Goal: Information Seeking & Learning: Find specific fact

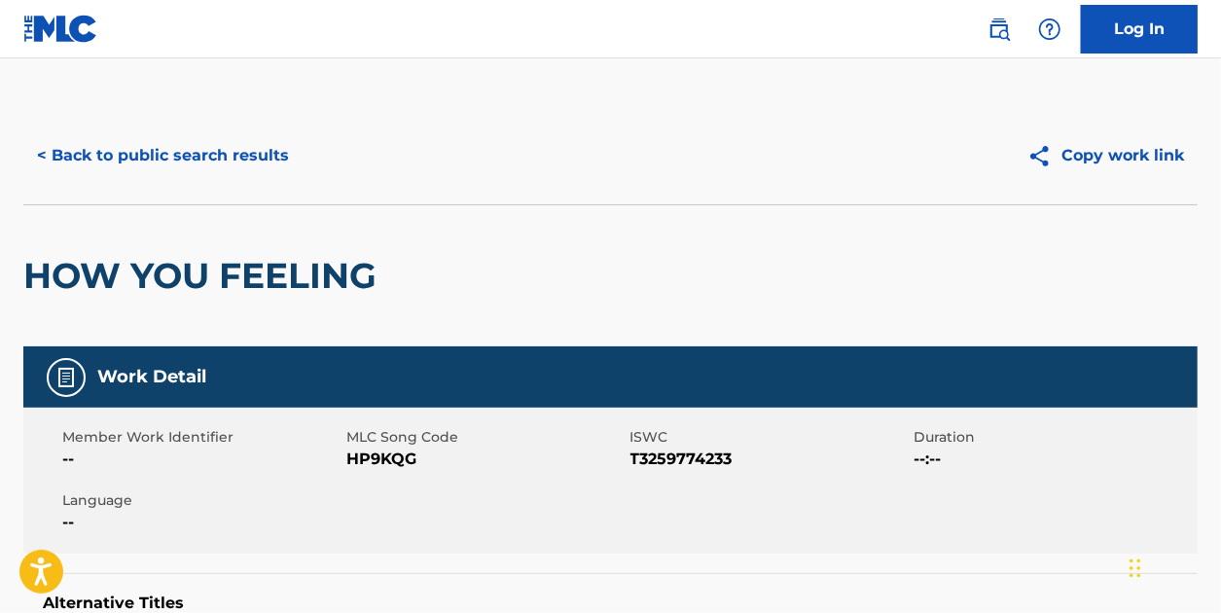
click at [163, 150] on button "< Back to public search results" at bounding box center [162, 155] width 279 height 49
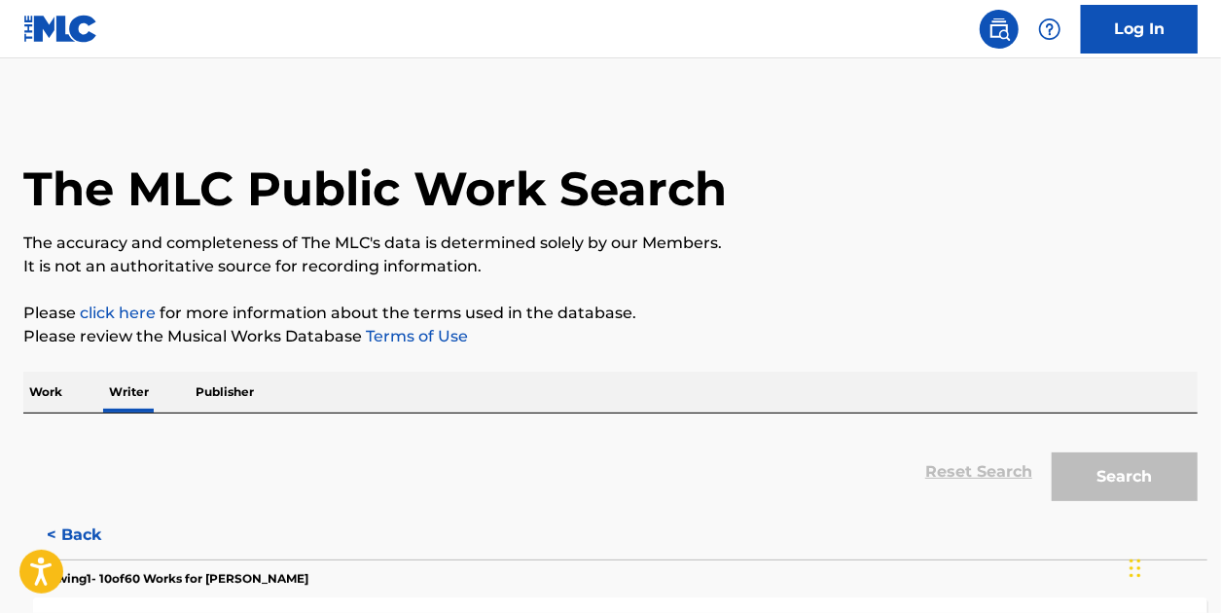
scroll to position [120, 0]
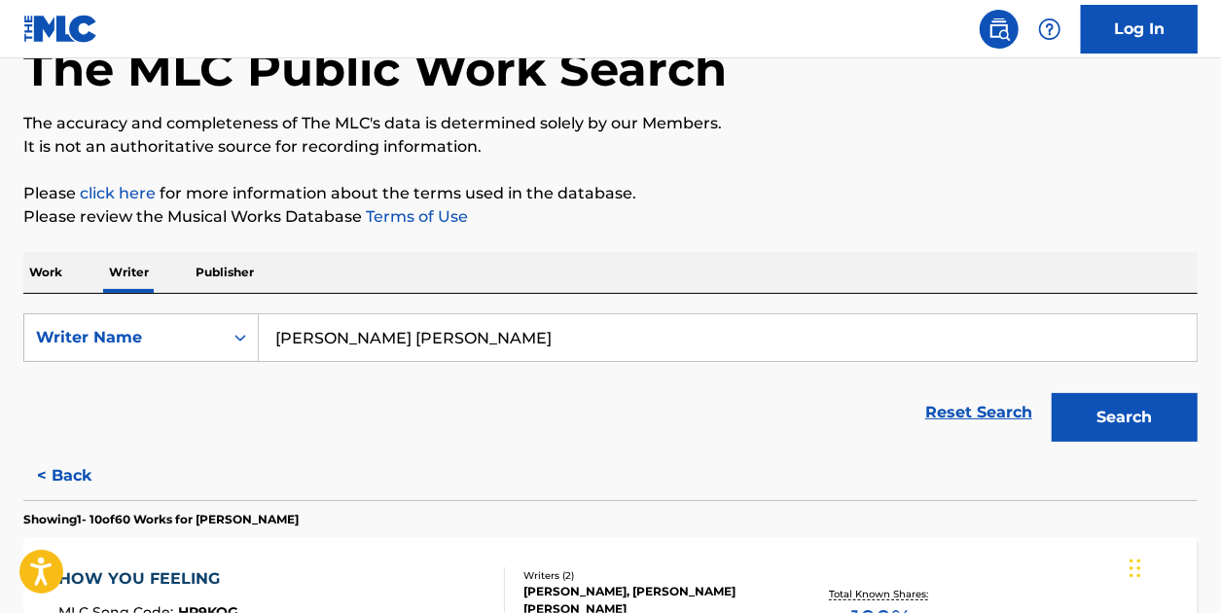
drag, startPoint x: 426, startPoint y: 340, endPoint x: 282, endPoint y: 336, distance: 144.1
click at [282, 336] on input "[PERSON_NAME] [PERSON_NAME]" at bounding box center [728, 337] width 938 height 47
type input "J"
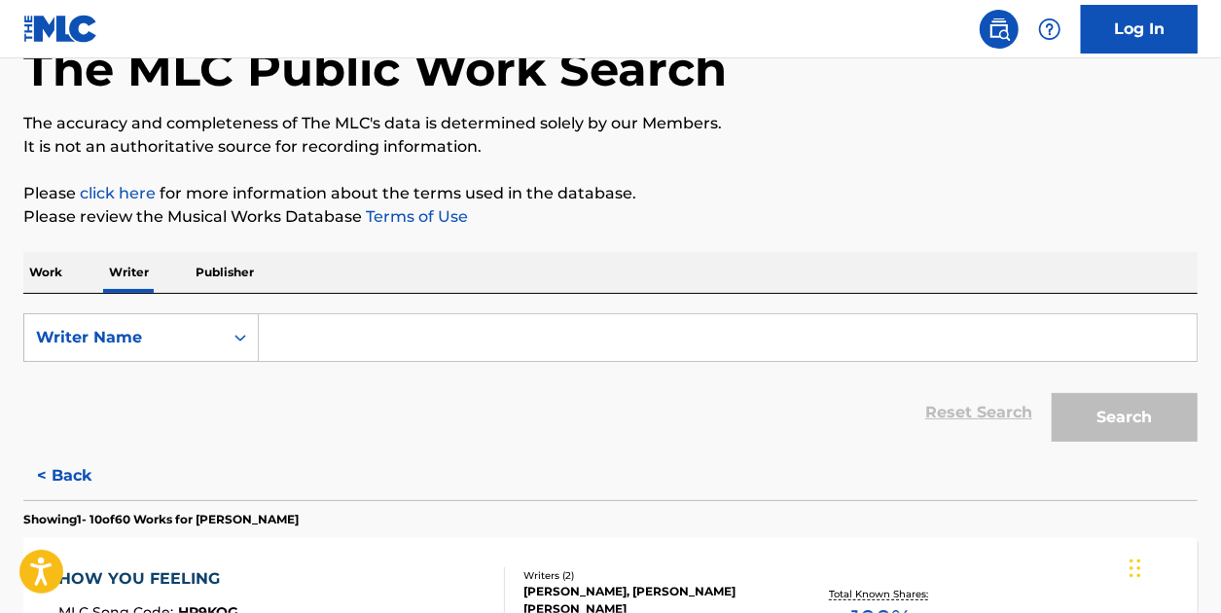
paste input "[PERSON_NAME] Beats"
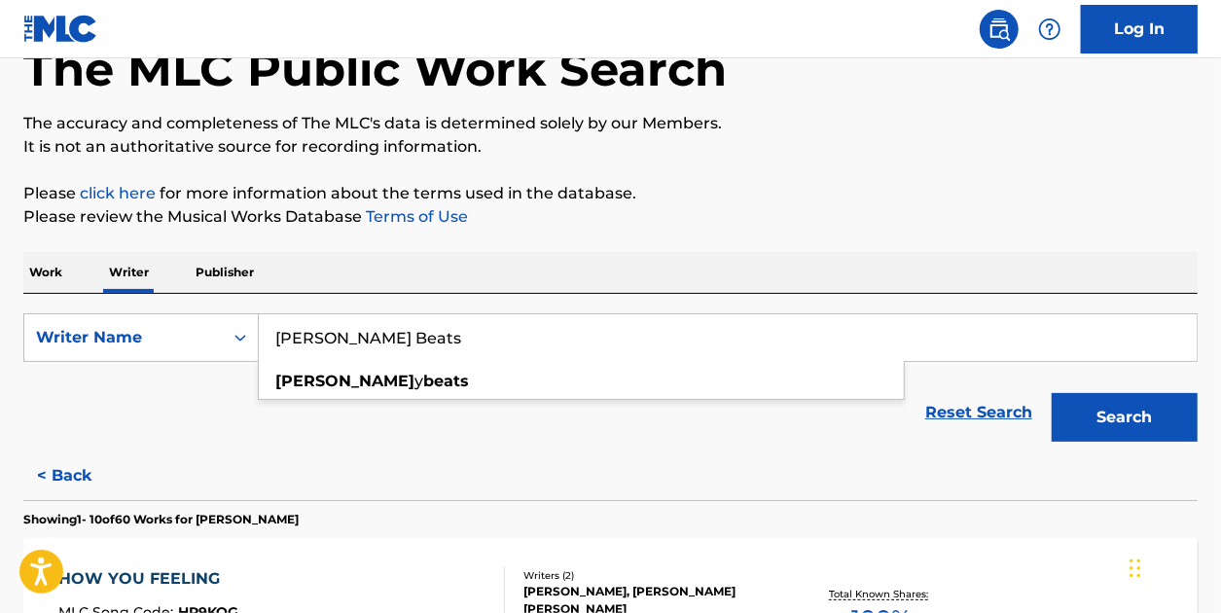
type input "[PERSON_NAME] Beats"
drag, startPoint x: 592, startPoint y: 416, endPoint x: 601, endPoint y: 415, distance: 9.8
click at [594, 415] on div "Reset Search Search" at bounding box center [610, 413] width 1175 height 78
click at [159, 330] on div "Writer Name" at bounding box center [123, 337] width 175 height 23
click at [159, 331] on div "Writer Name" at bounding box center [123, 337] width 175 height 23
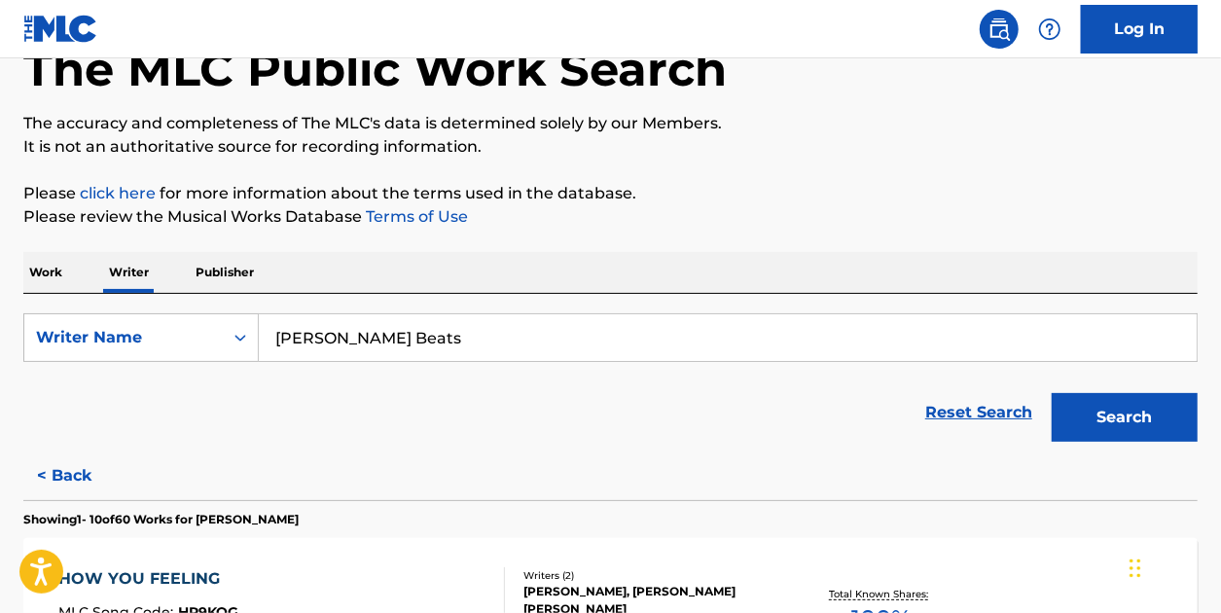
click at [1132, 428] on button "Search" at bounding box center [1125, 417] width 146 height 49
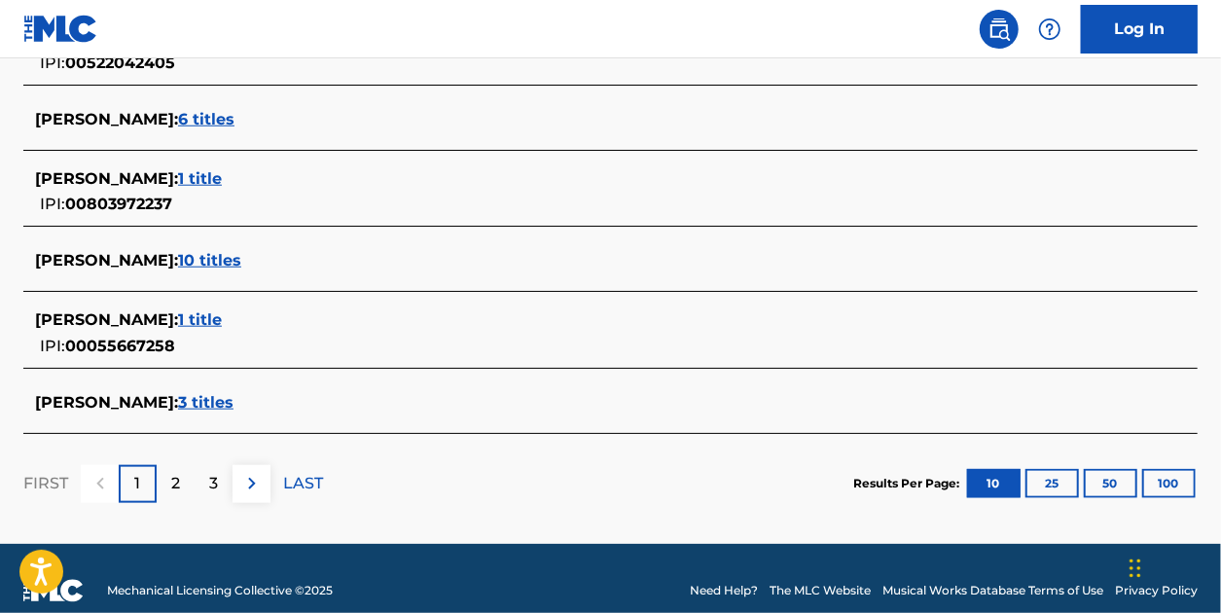
scroll to position [876, 0]
